Goal: Task Accomplishment & Management: Manage account settings

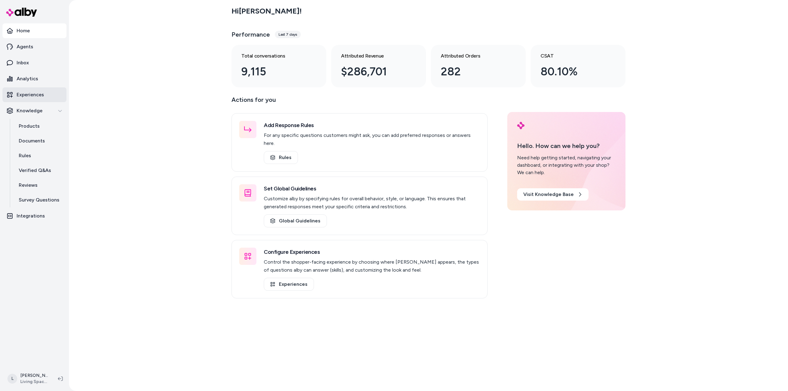
click at [31, 95] on p "Experiences" at bounding box center [30, 94] width 27 height 7
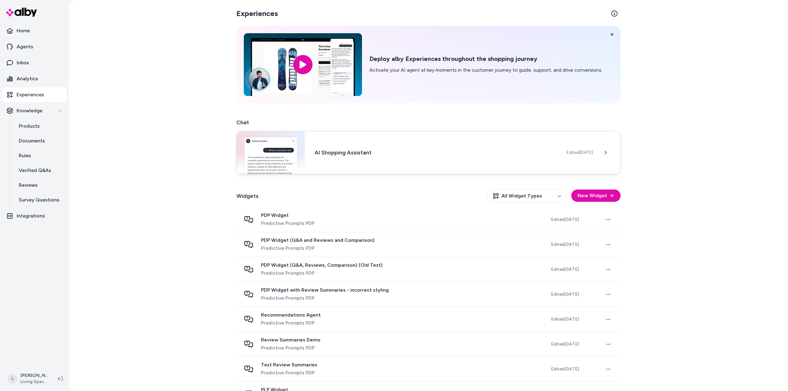
click at [592, 152] on span "Edited [DATE]" at bounding box center [580, 153] width 26 height 6
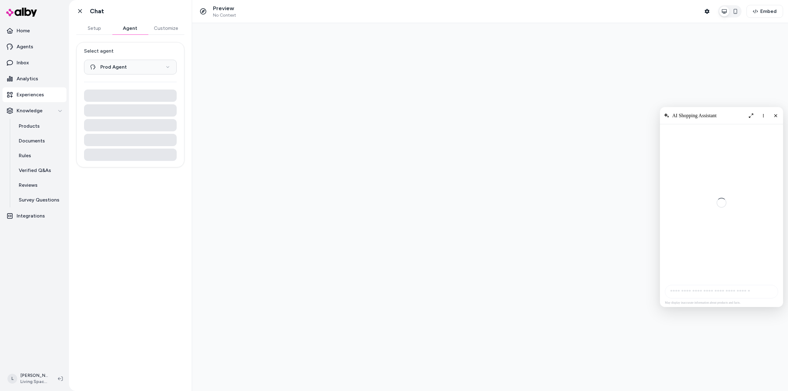
click at [127, 29] on button "Agent" at bounding box center [130, 28] width 36 height 12
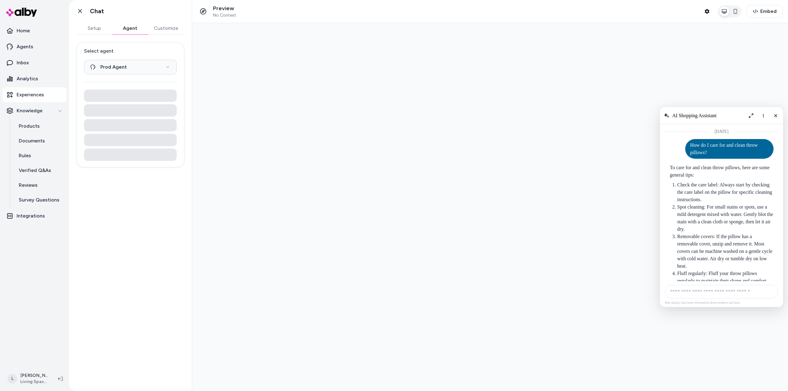
scroll to position [535, 0]
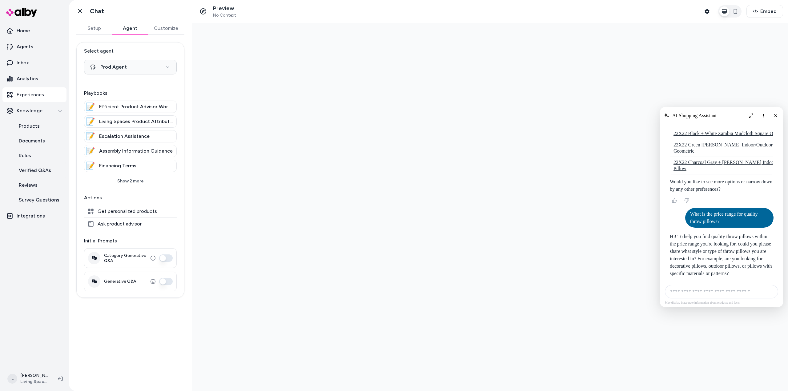
click at [166, 25] on button "Customize" at bounding box center [166, 28] width 37 height 12
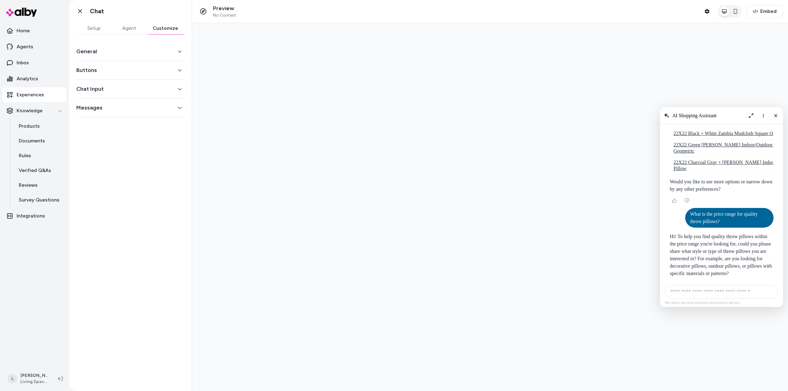
click at [118, 71] on button "Buttons" at bounding box center [130, 70] width 108 height 9
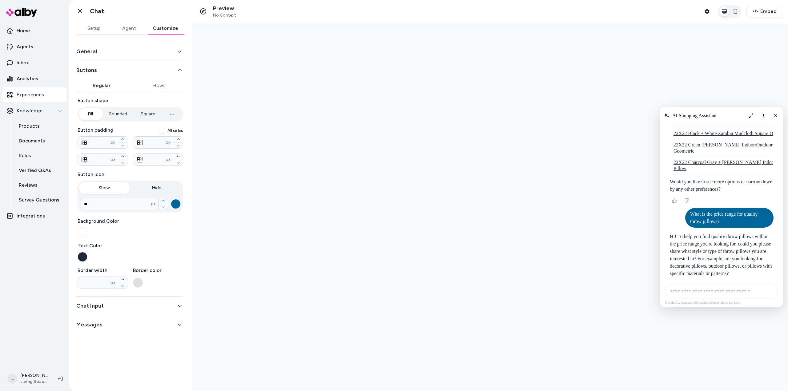
click at [121, 52] on button "General" at bounding box center [130, 51] width 108 height 9
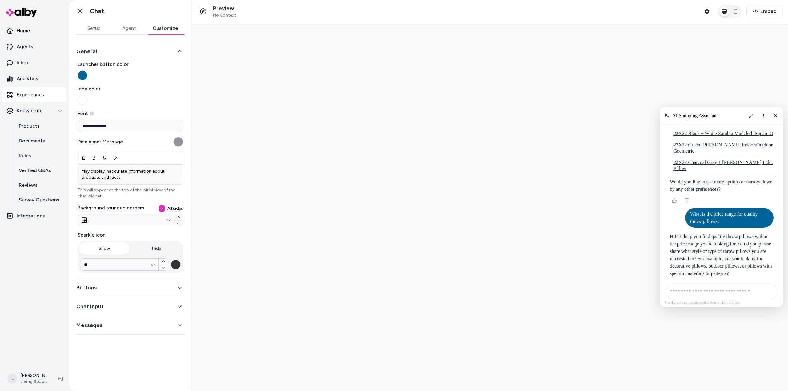
click at [128, 288] on button "Buttons" at bounding box center [130, 288] width 108 height 9
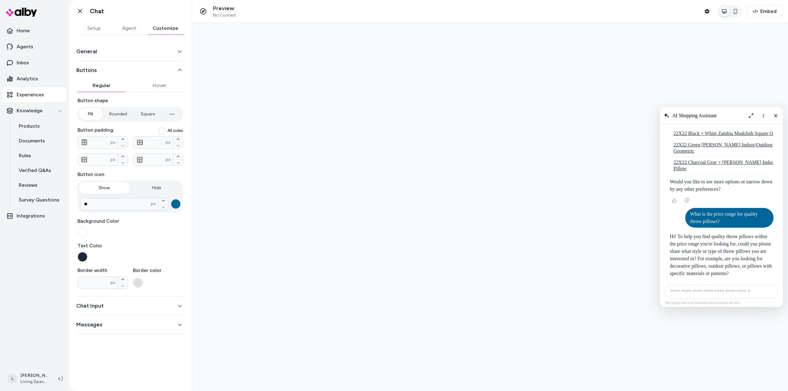
click at [112, 308] on button "Chat Input" at bounding box center [130, 306] width 108 height 9
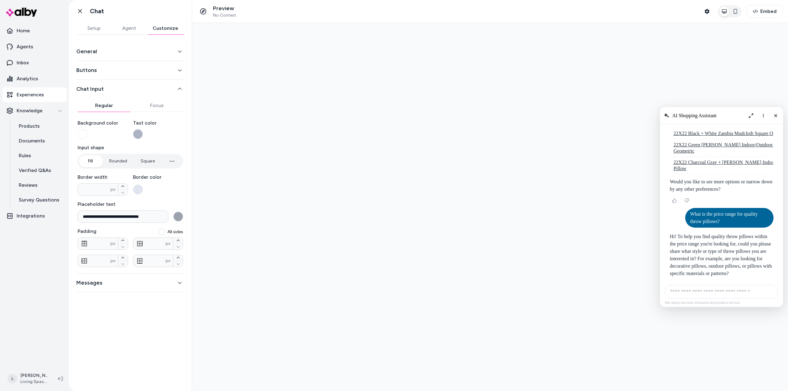
click at [115, 287] on div "Messages" at bounding box center [130, 283] width 108 height 19
click at [116, 281] on button "Messages" at bounding box center [130, 283] width 108 height 9
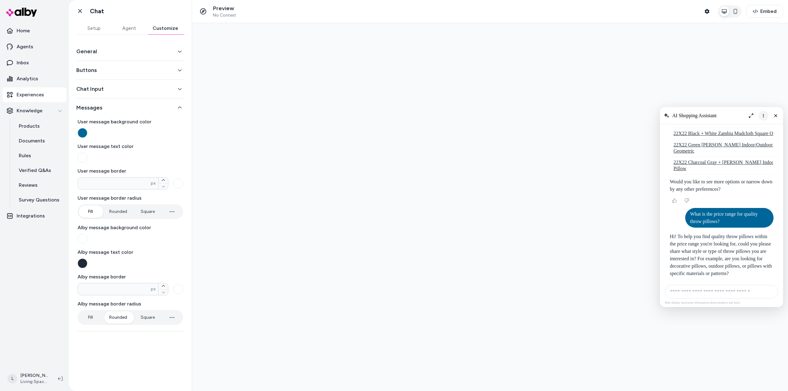
click at [764, 116] on icon "More options" at bounding box center [763, 115] width 5 height 5
click at [751, 127] on span "Clear conversation" at bounding box center [739, 128] width 32 height 5
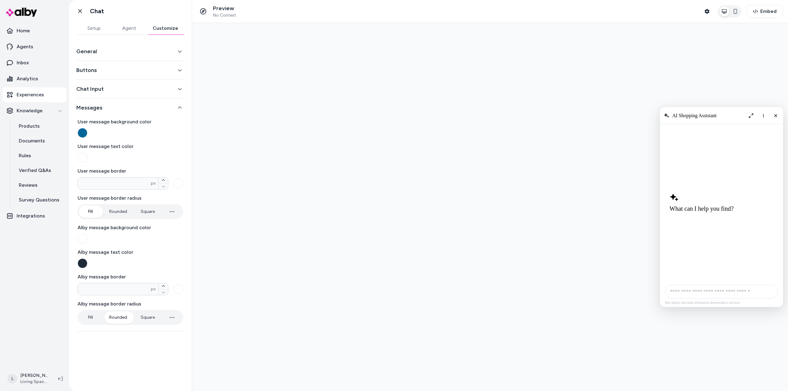
click at [113, 81] on div "Chat Input" at bounding box center [130, 89] width 108 height 19
click at [110, 87] on button "Chat Input" at bounding box center [130, 89] width 108 height 9
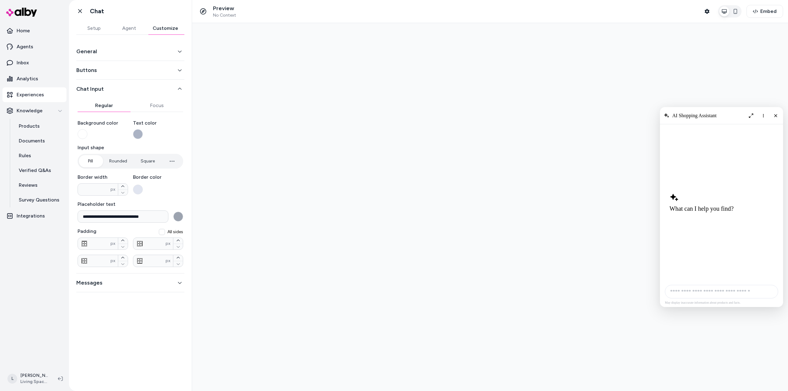
click at [115, 67] on button "Buttons" at bounding box center [130, 70] width 108 height 9
